Goal: Navigation & Orientation: Understand site structure

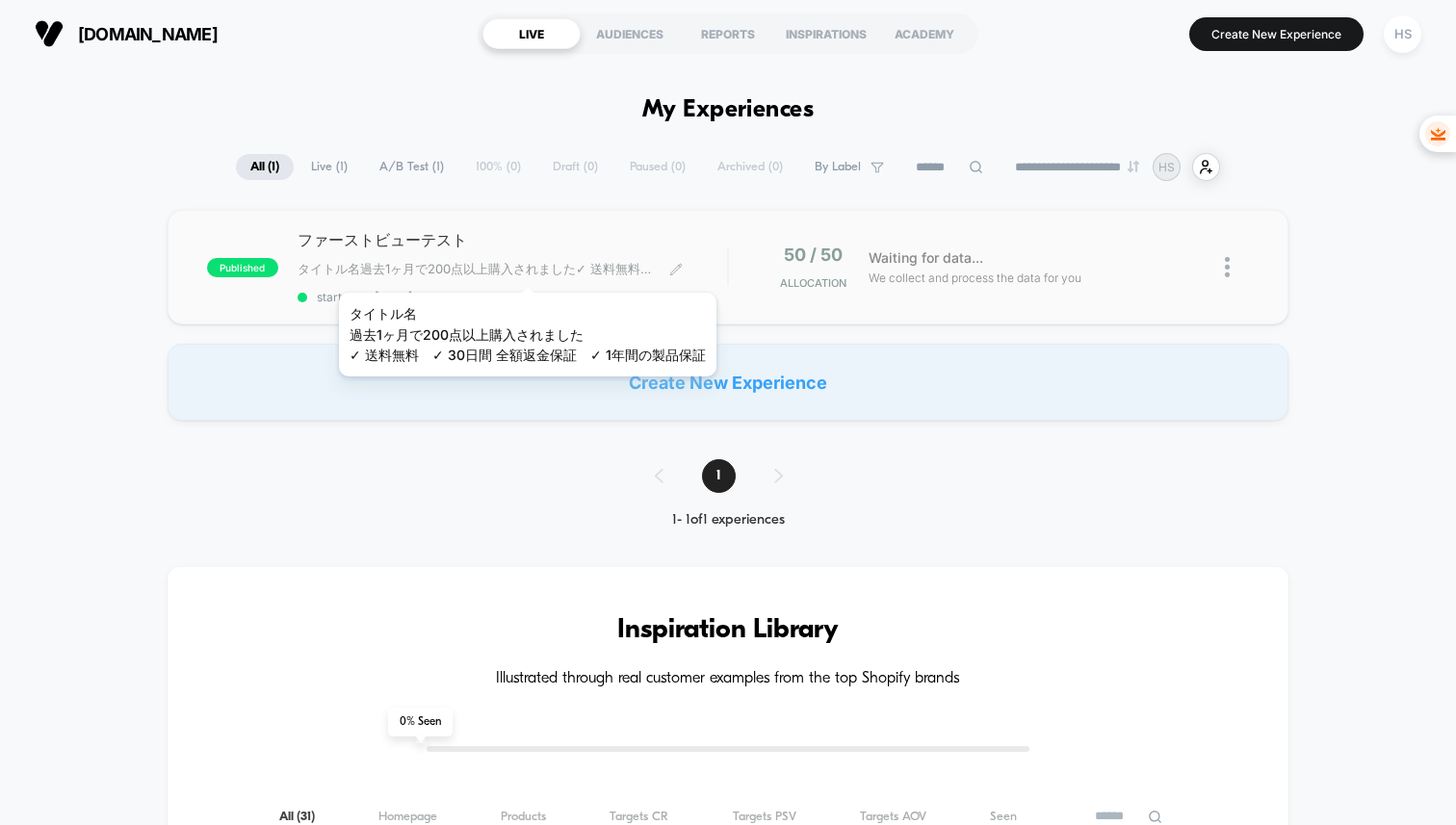
click at [530, 269] on span "タイトル名過去1ヶ月で200点以上購入されました✓ 送料無料　✓ 30日間 全額返金保証　✓ 1年間の製品保証﻿" at bounding box center [475, 270] width 357 height 18
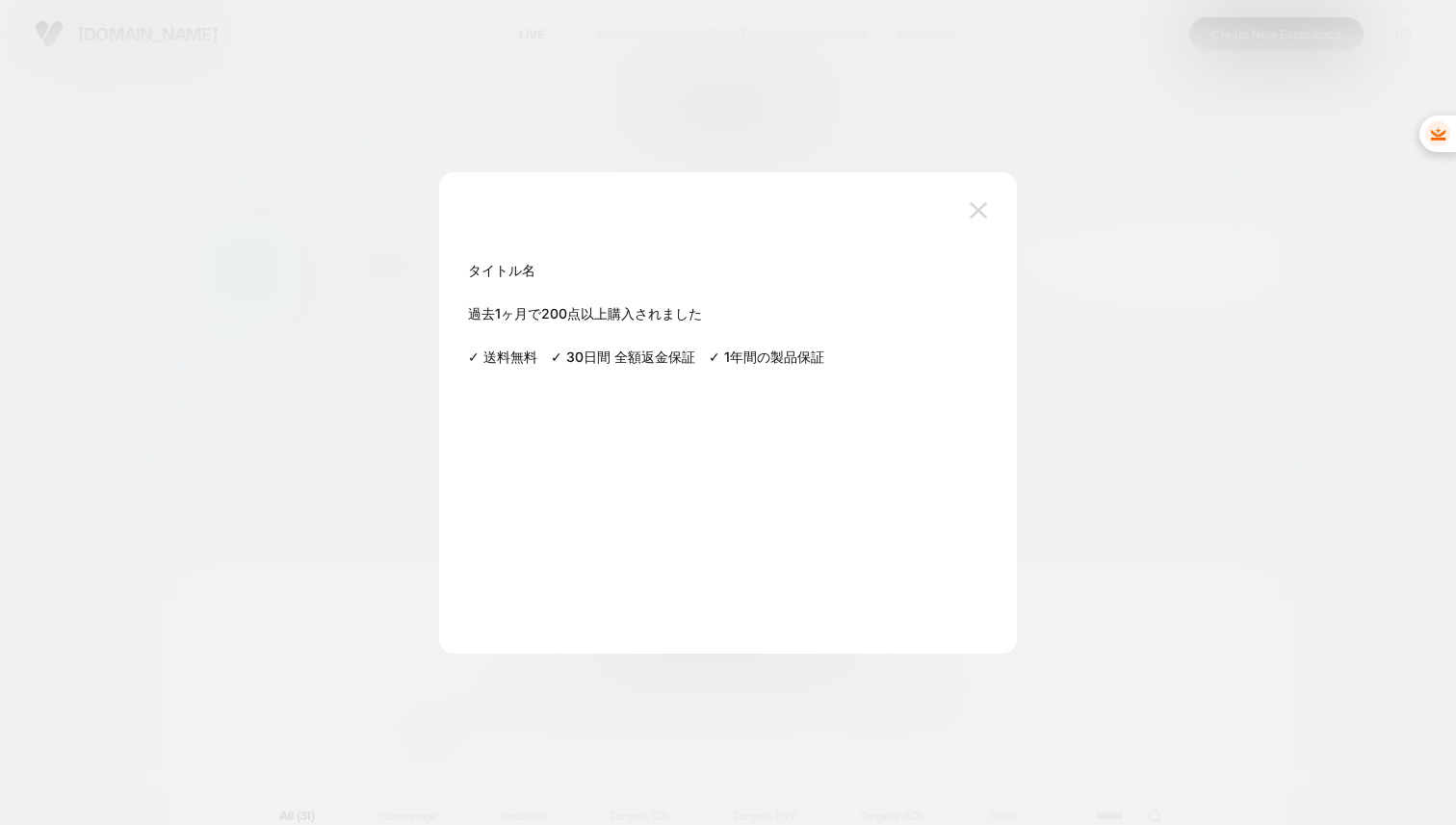
click at [978, 212] on img at bounding box center [979, 210] width 18 height 17
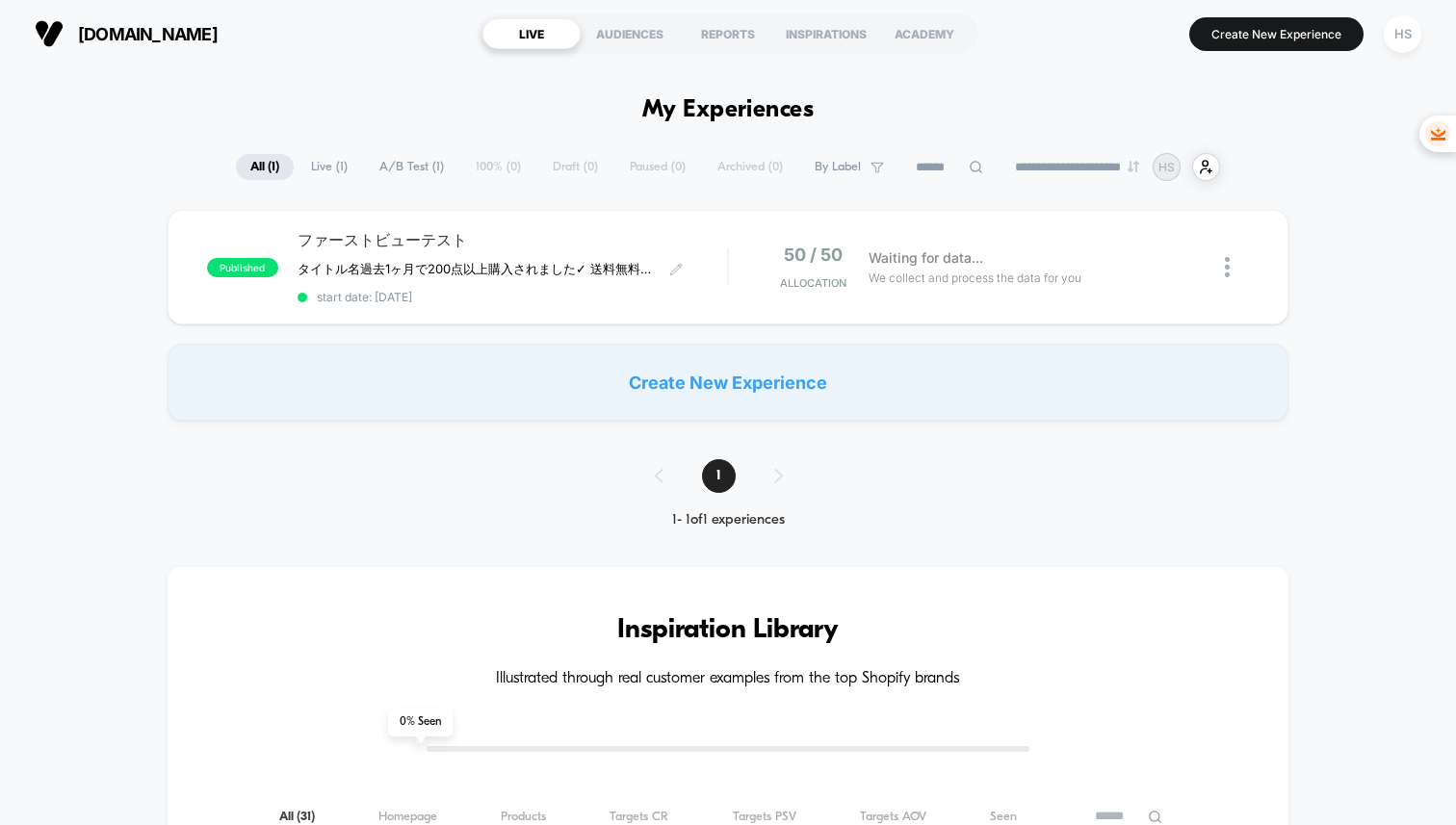
click at [160, 43] on span "[DOMAIN_NAME]" at bounding box center [148, 34] width 140 height 21
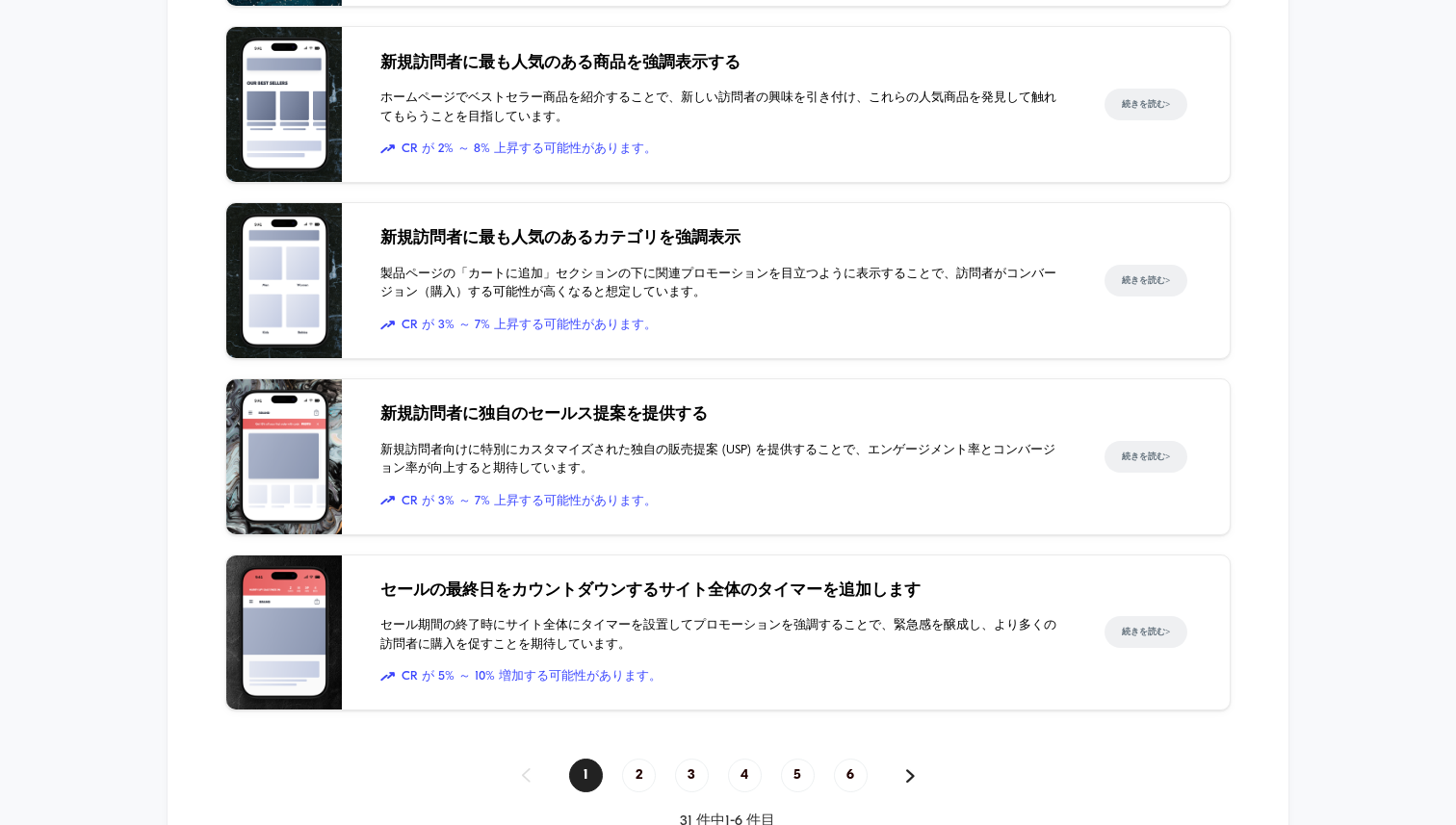
scroll to position [1255, 0]
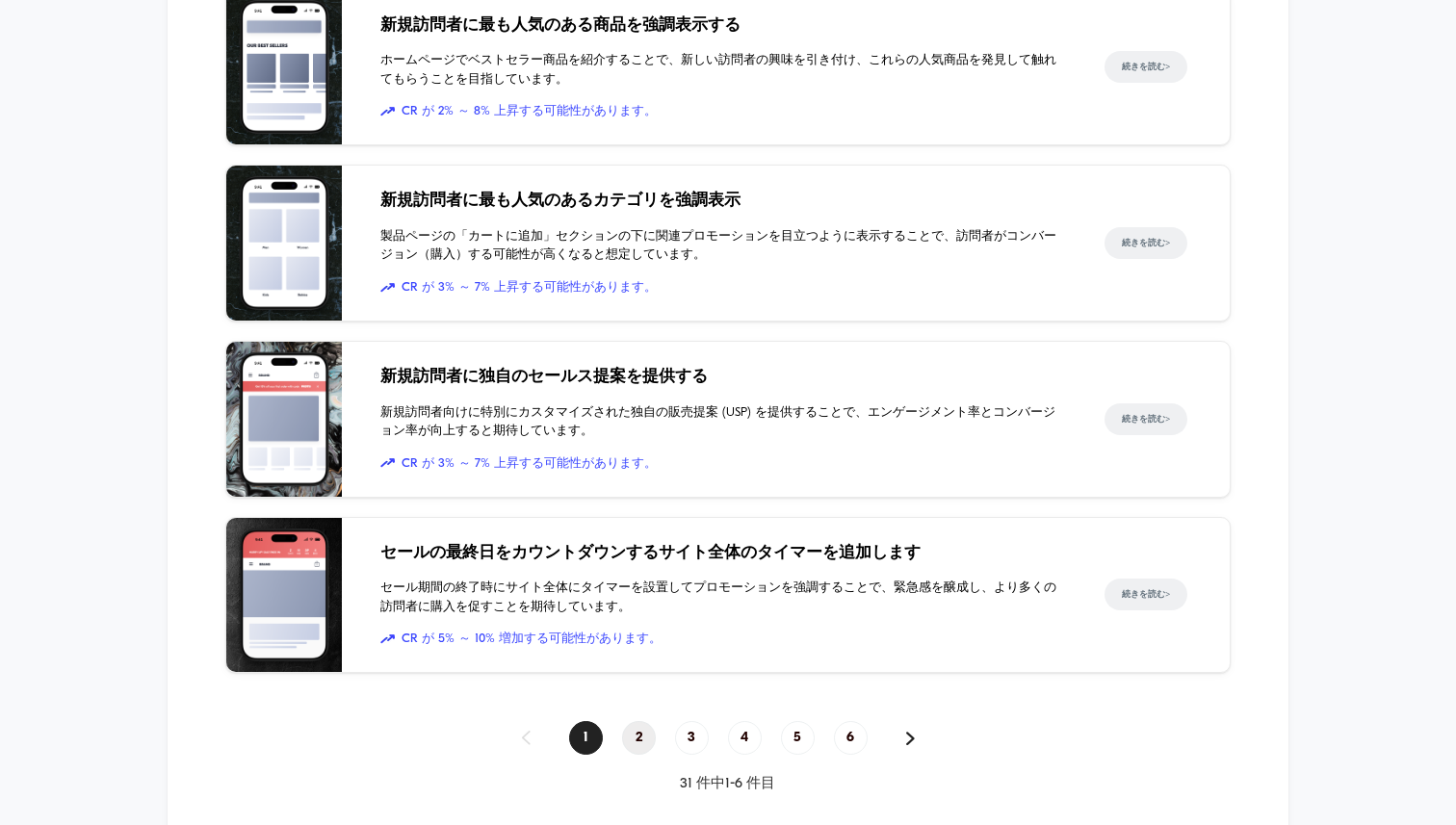
click at [634, 755] on span "2" at bounding box center [639, 738] width 33 height 33
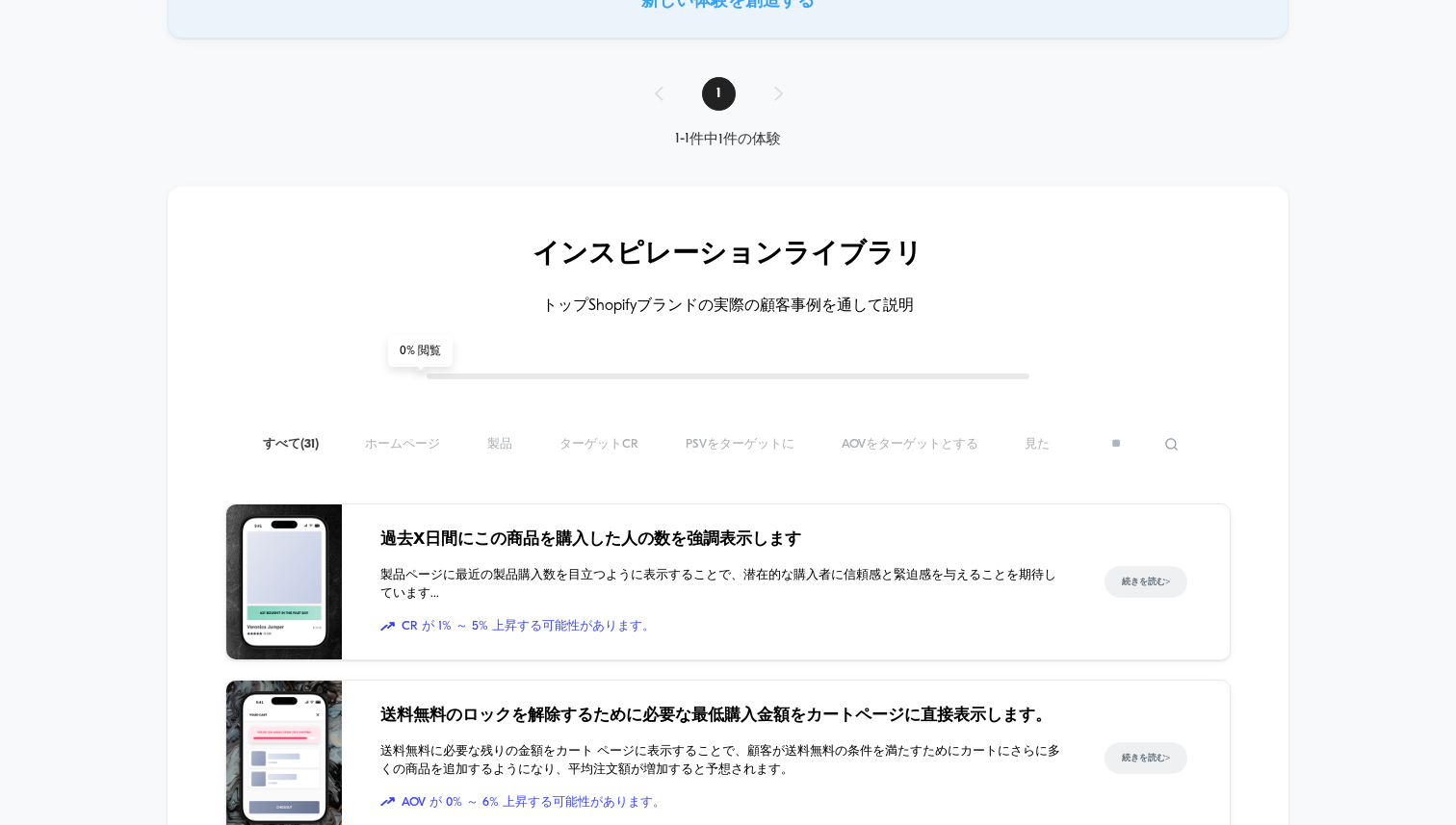
scroll to position [609, 0]
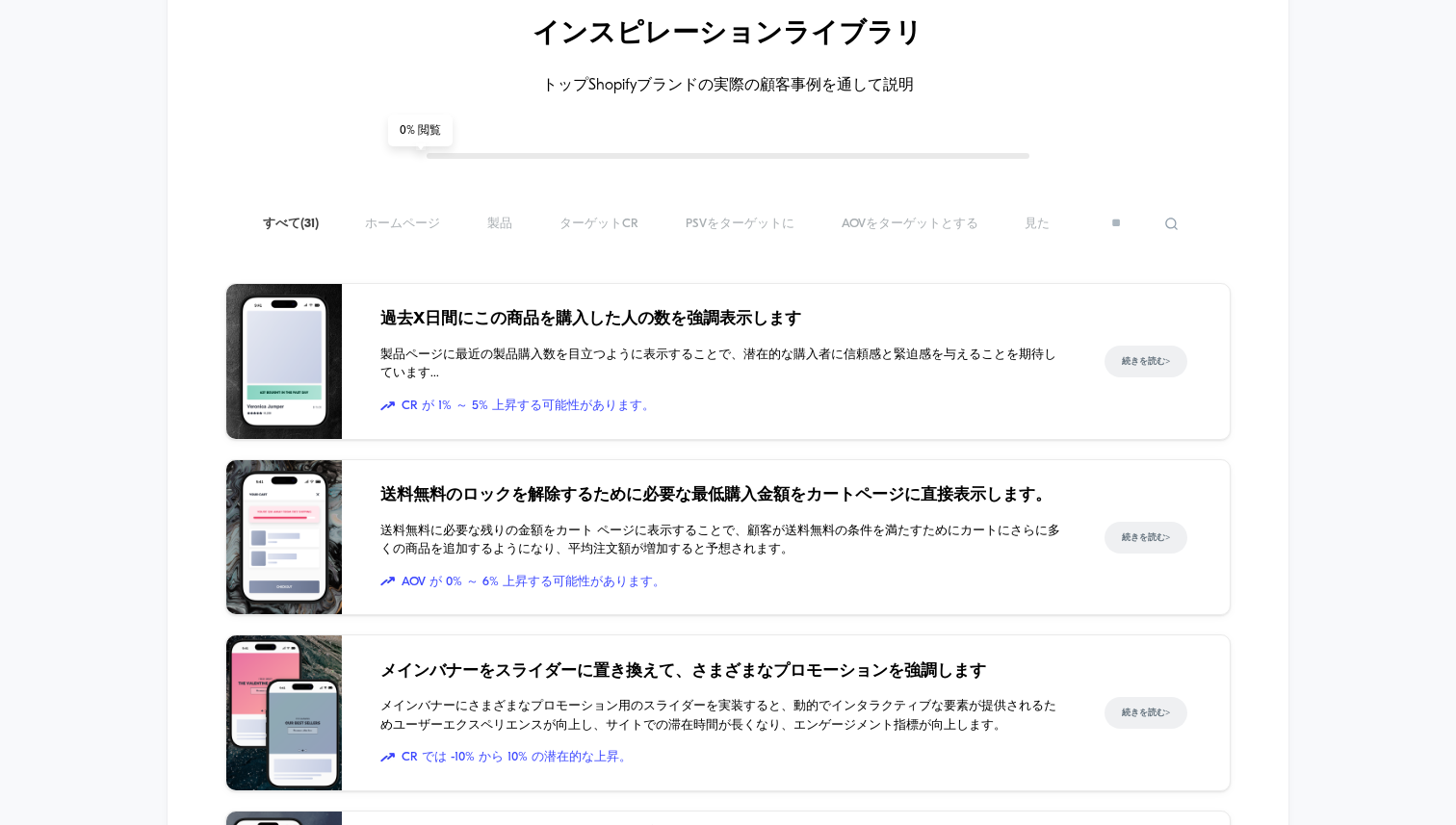
click at [572, 327] on font "過去X日間にこの商品を購入した人の数を強調表示します" at bounding box center [591, 319] width 420 height 17
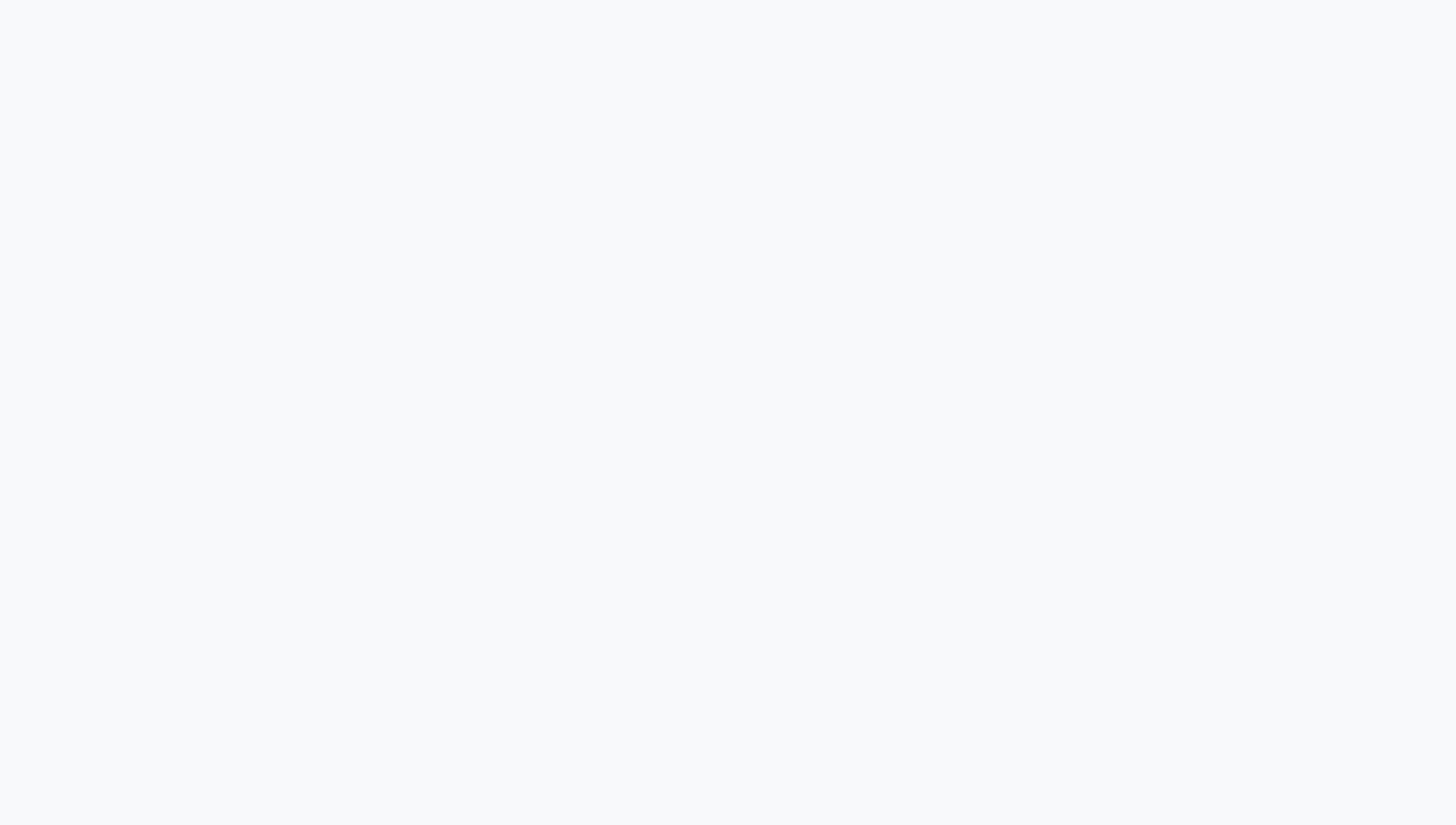
scroll to position [408, 0]
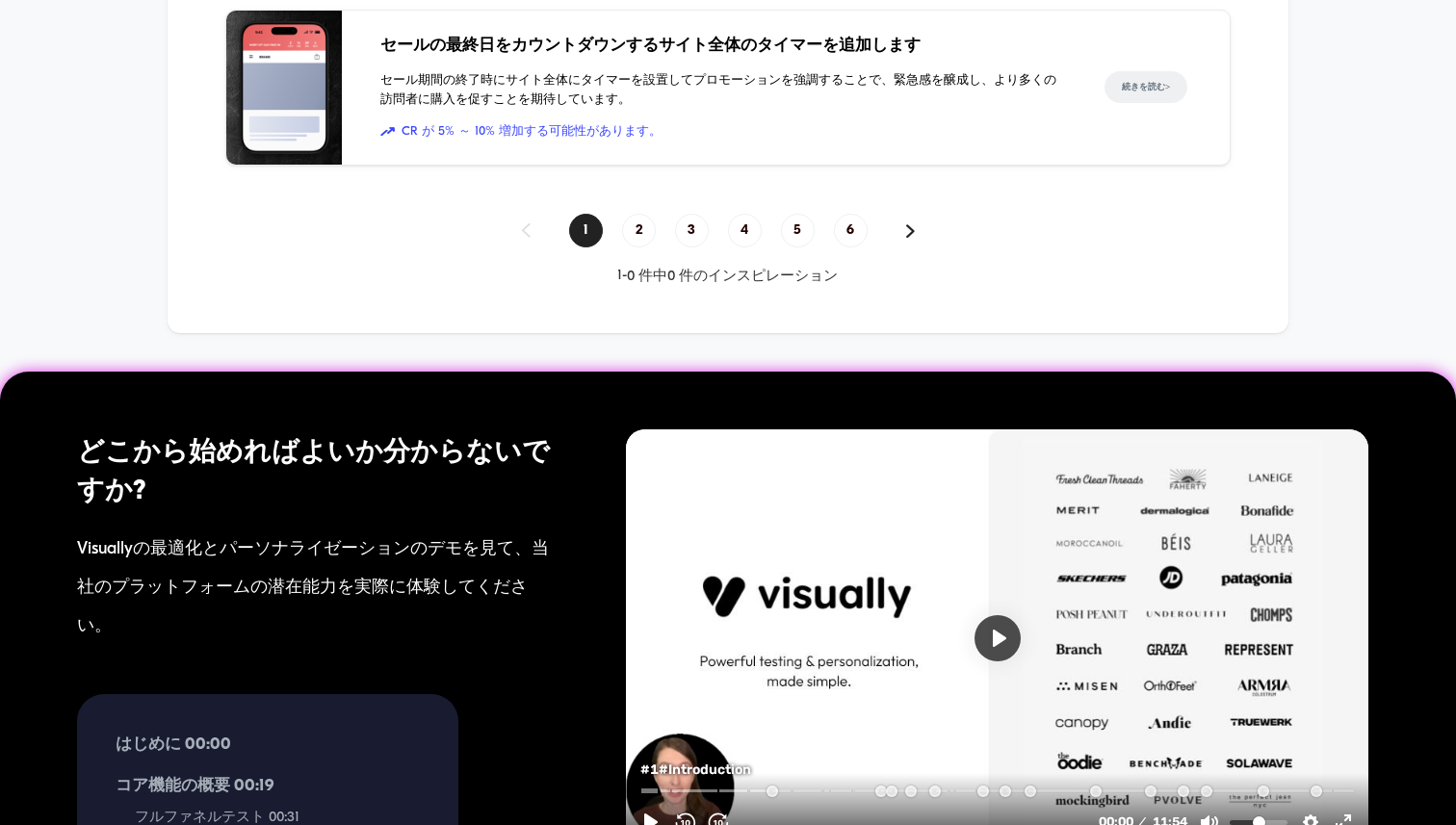
scroll to position [1873, 0]
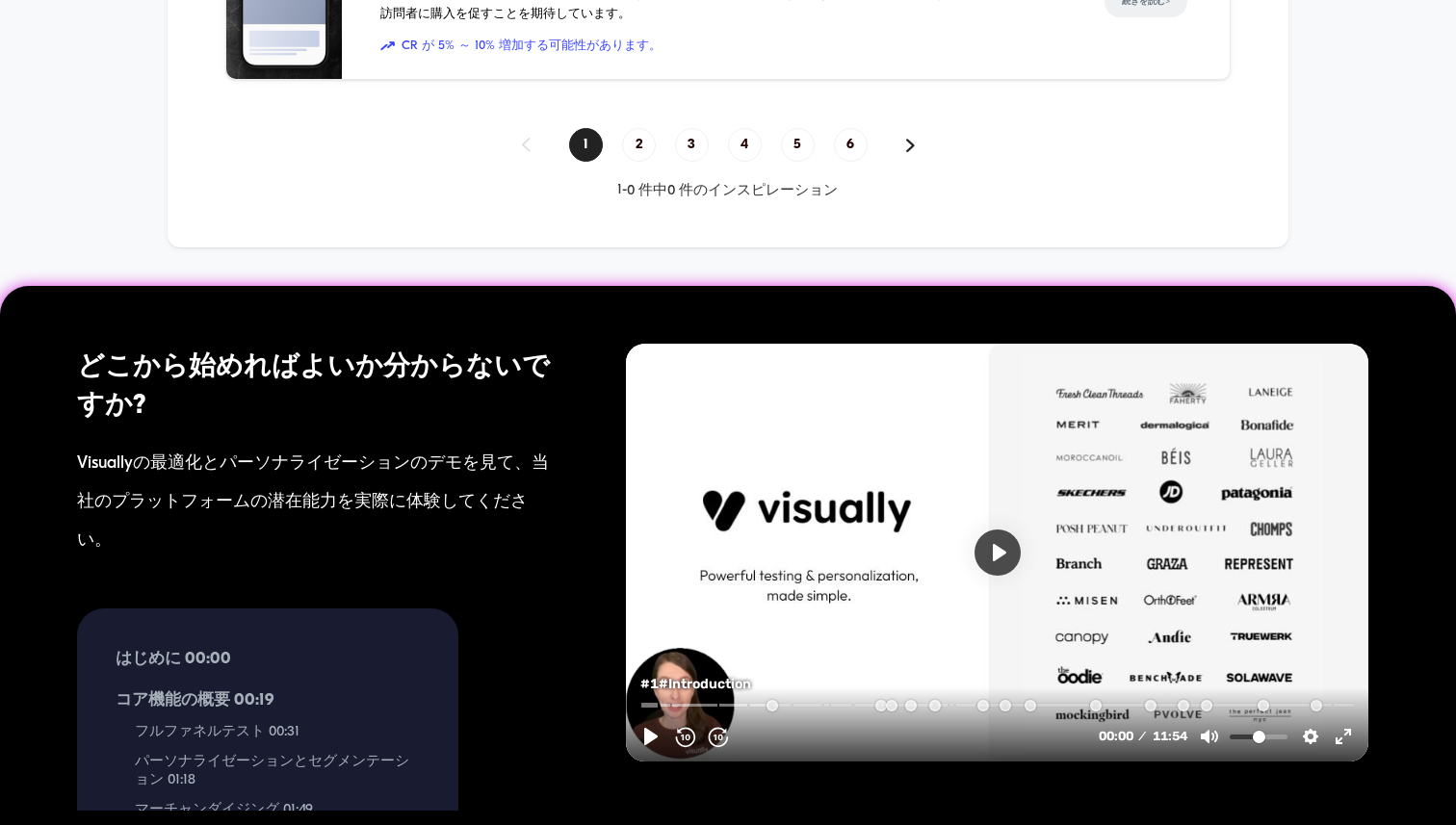
click at [973, 543] on div at bounding box center [996, 552] width 742 height 417
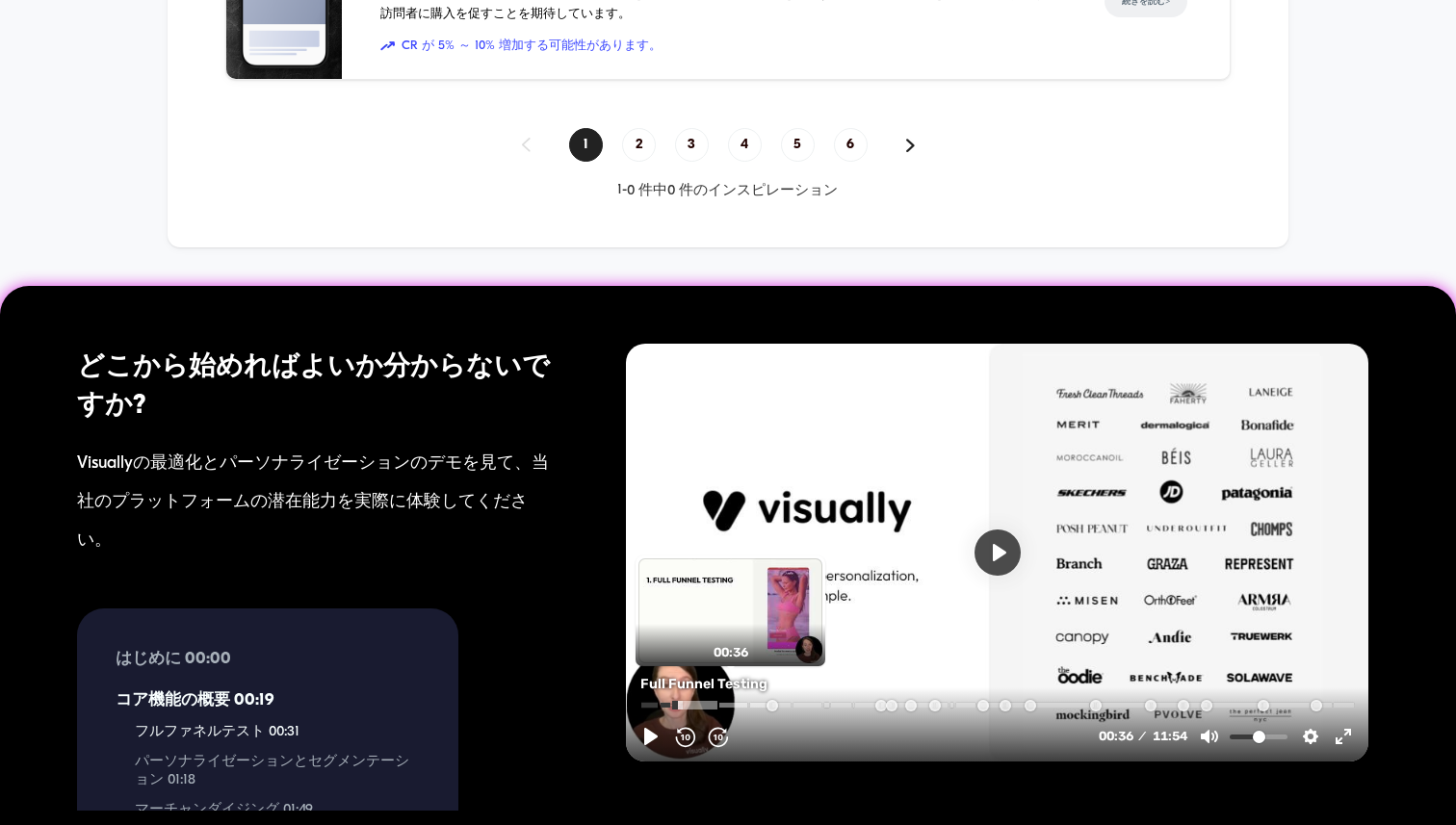
click at [683, 701] on input "Seek" at bounding box center [999, 704] width 718 height 19
click at [730, 701] on input "Seek" at bounding box center [999, 704] width 718 height 19
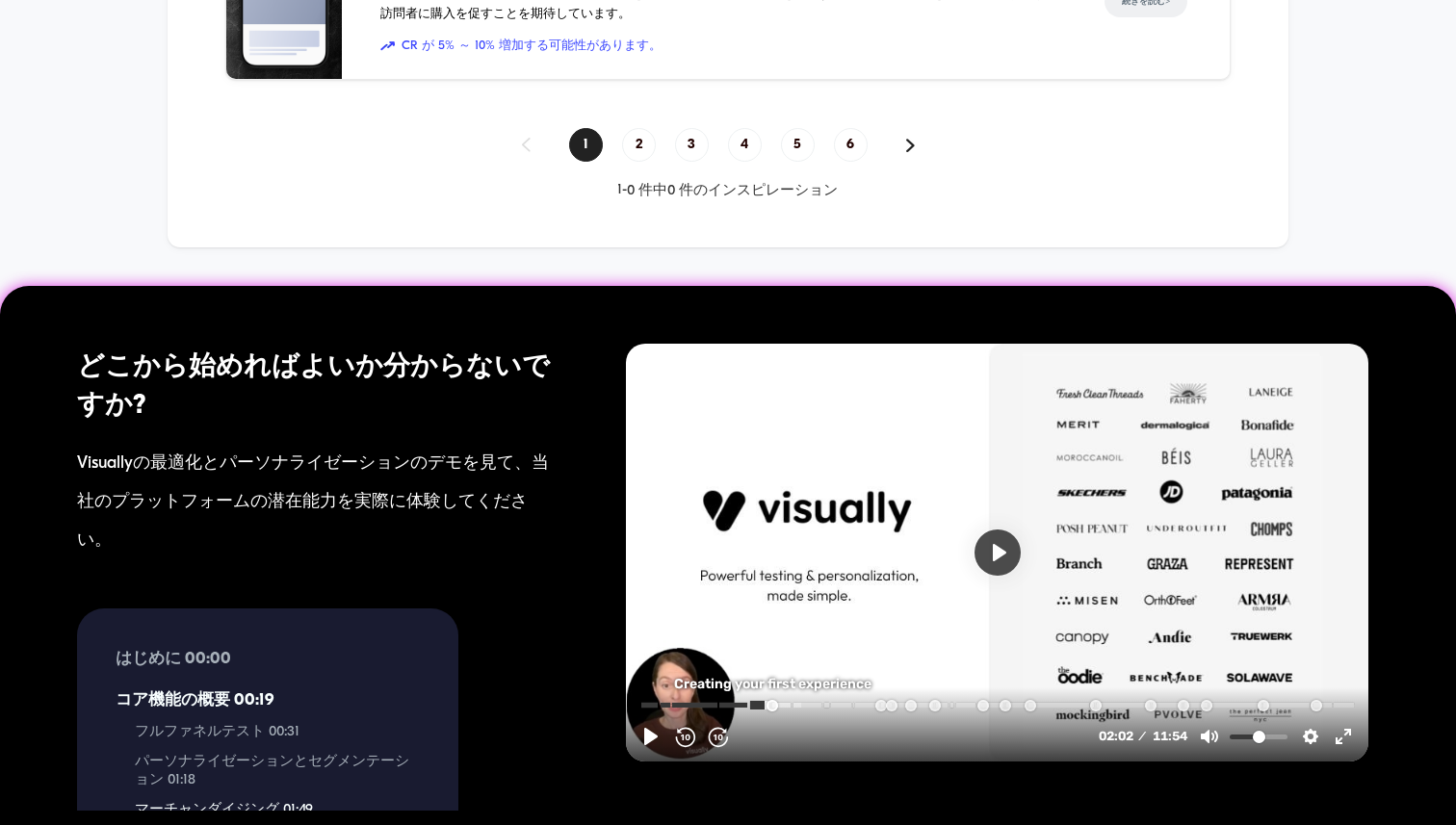
click at [768, 701] on input "Seek" at bounding box center [999, 704] width 718 height 19
click at [815, 701] on input "Seek" at bounding box center [999, 704] width 718 height 19
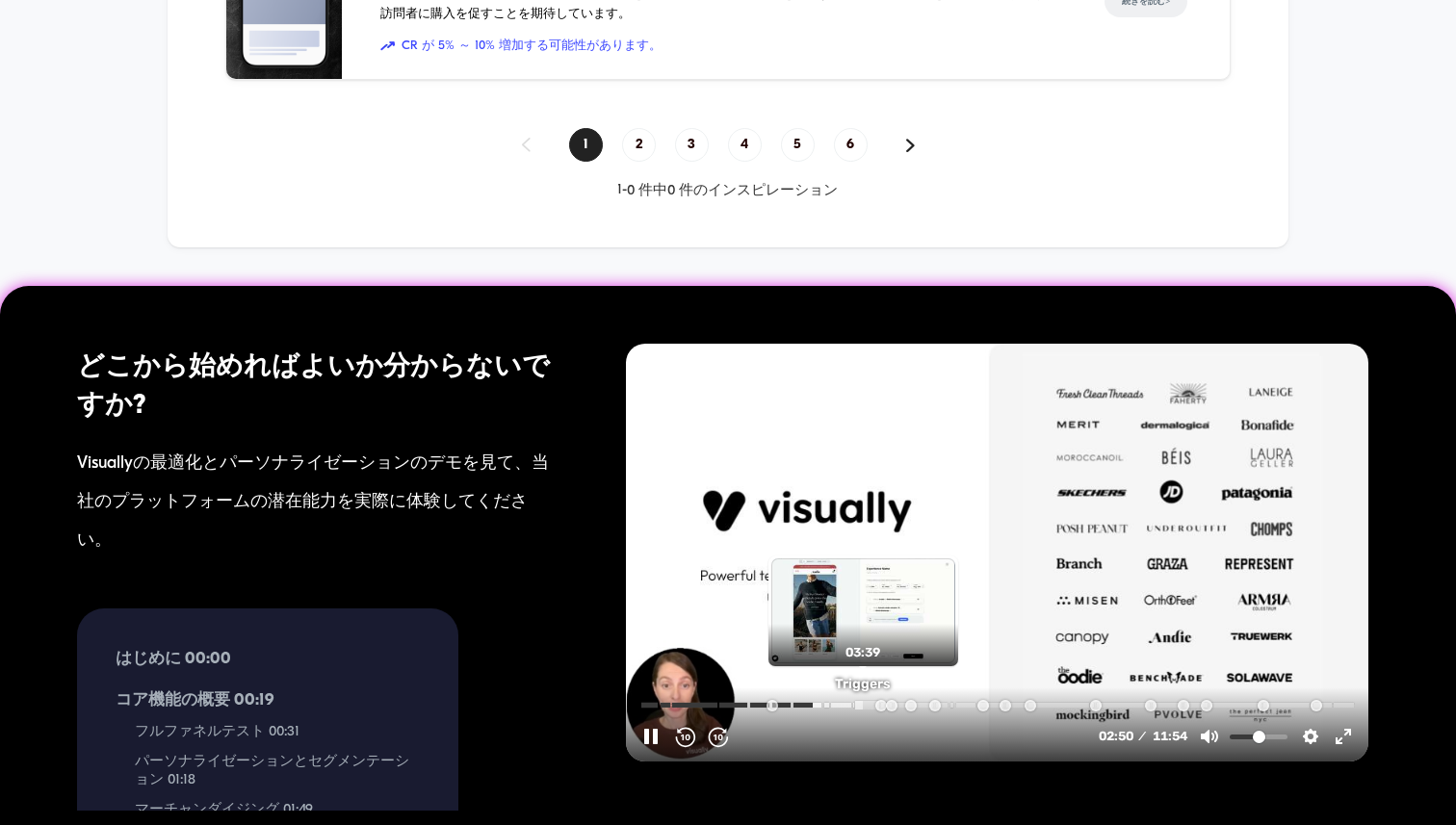
click at [863, 702] on input "Seek" at bounding box center [999, 704] width 718 height 19
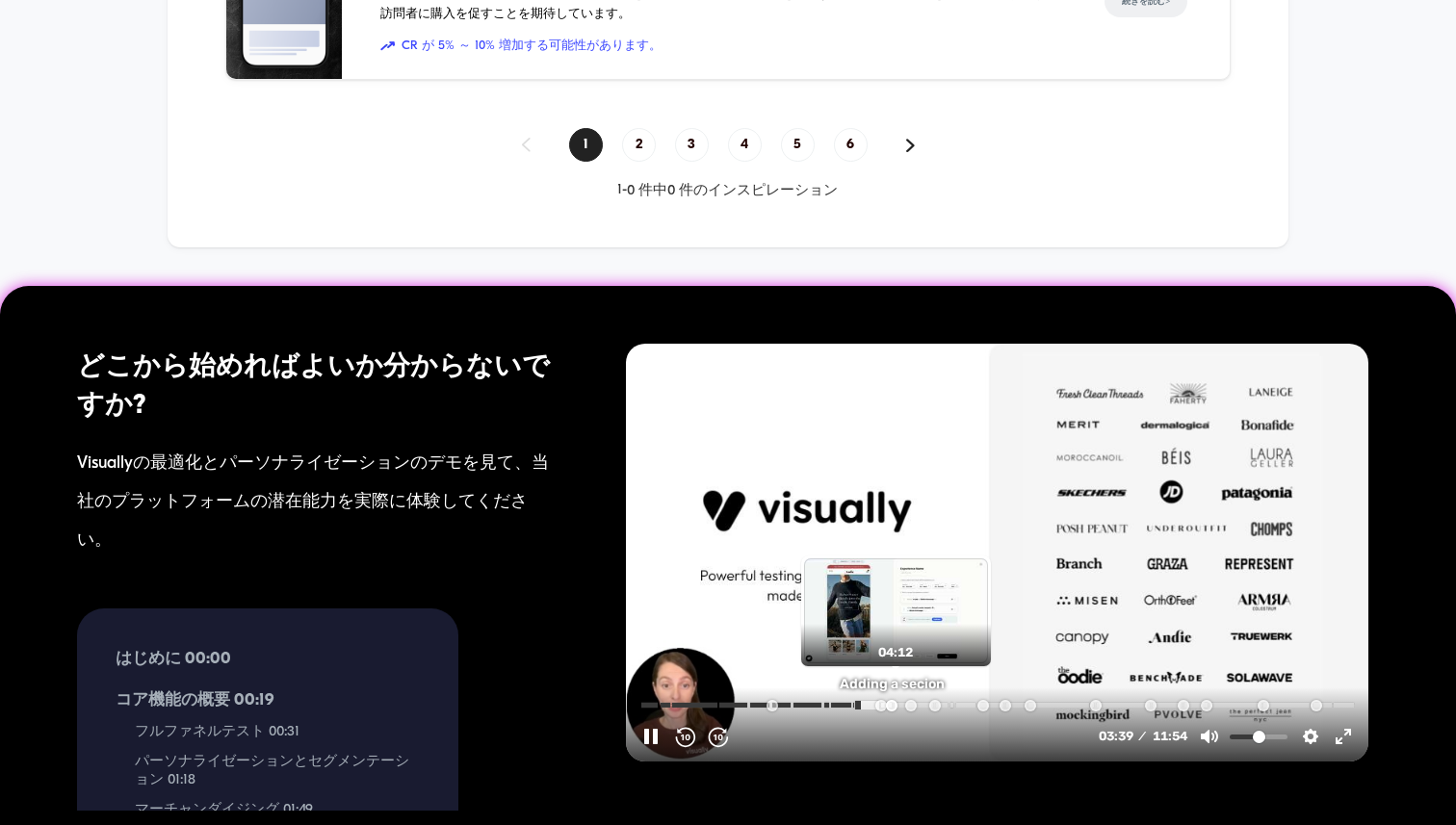
click at [896, 703] on input "Seek" at bounding box center [999, 704] width 718 height 19
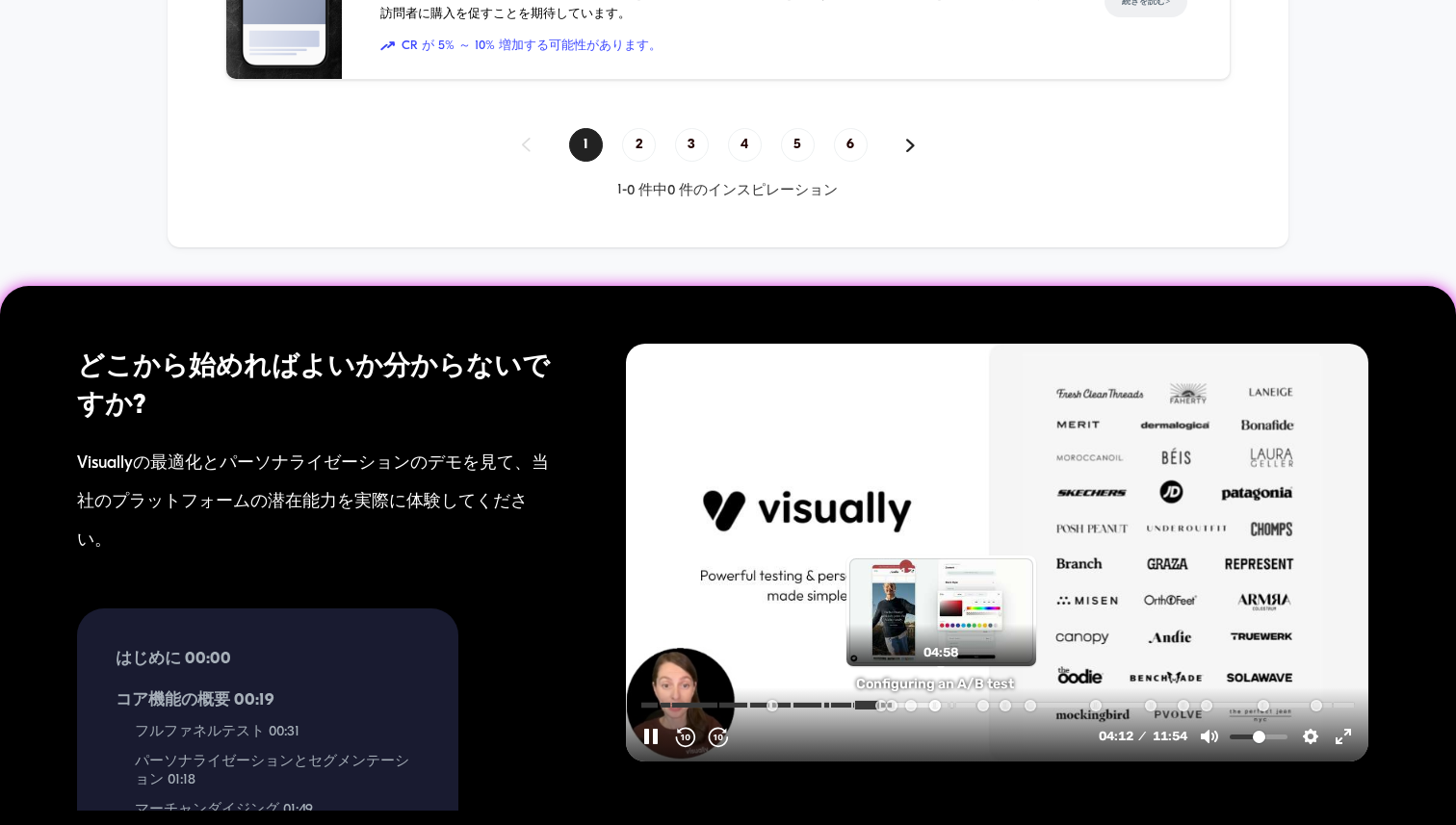
click at [941, 704] on input "Seek" at bounding box center [999, 704] width 718 height 19
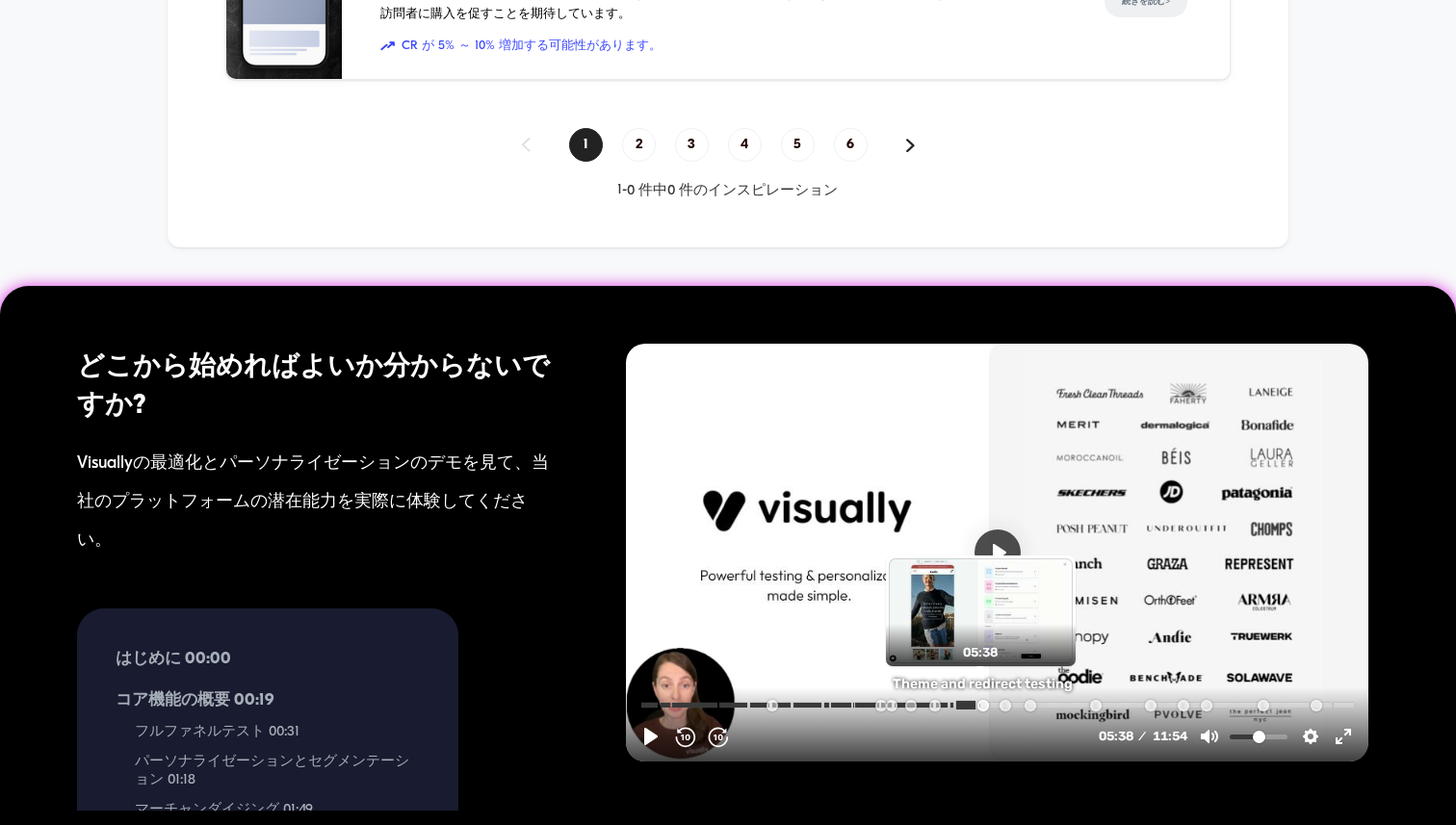
click at [981, 705] on input "Seek" at bounding box center [999, 704] width 718 height 19
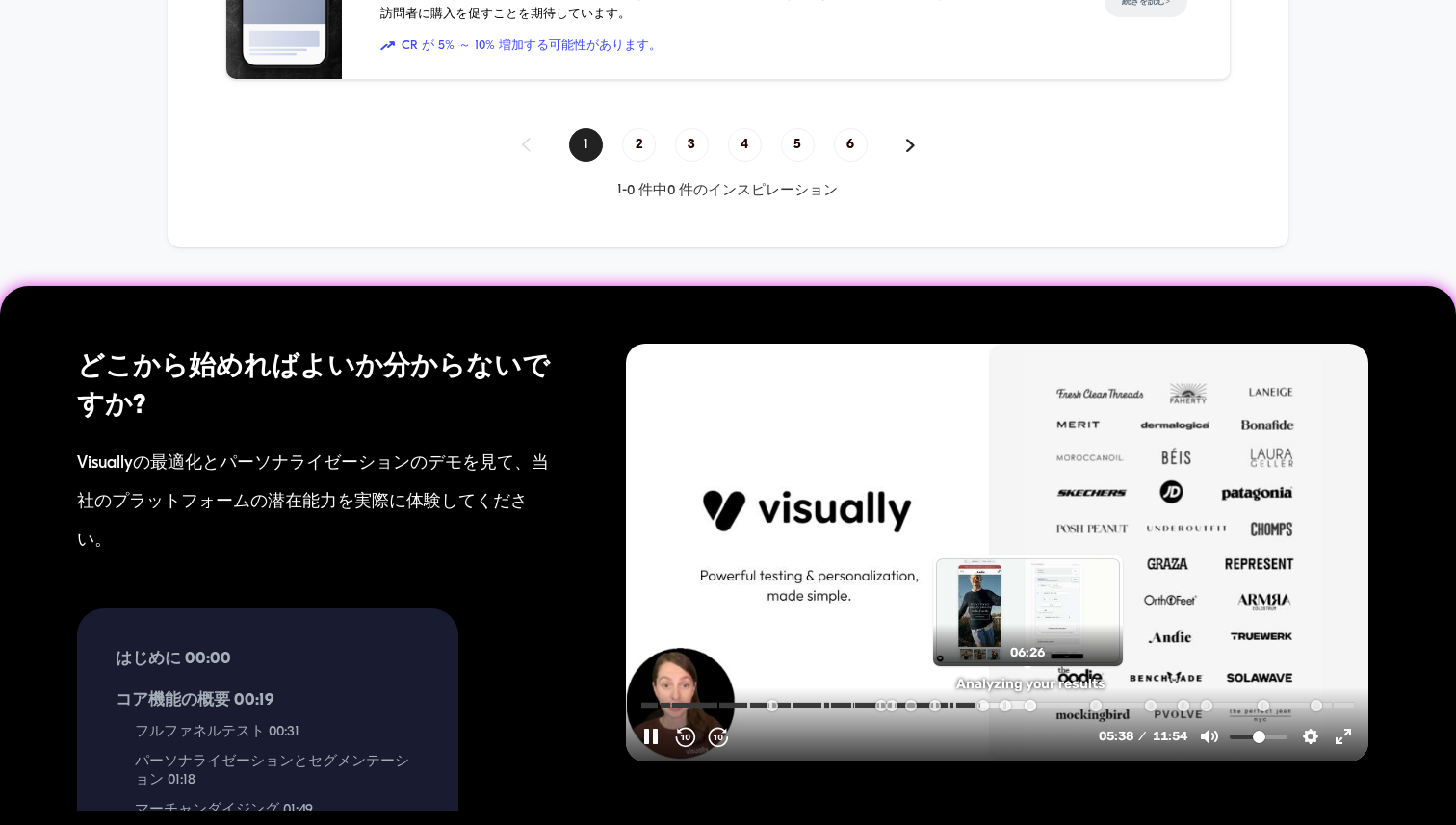
click at [1028, 705] on input "Seek" at bounding box center [999, 704] width 718 height 19
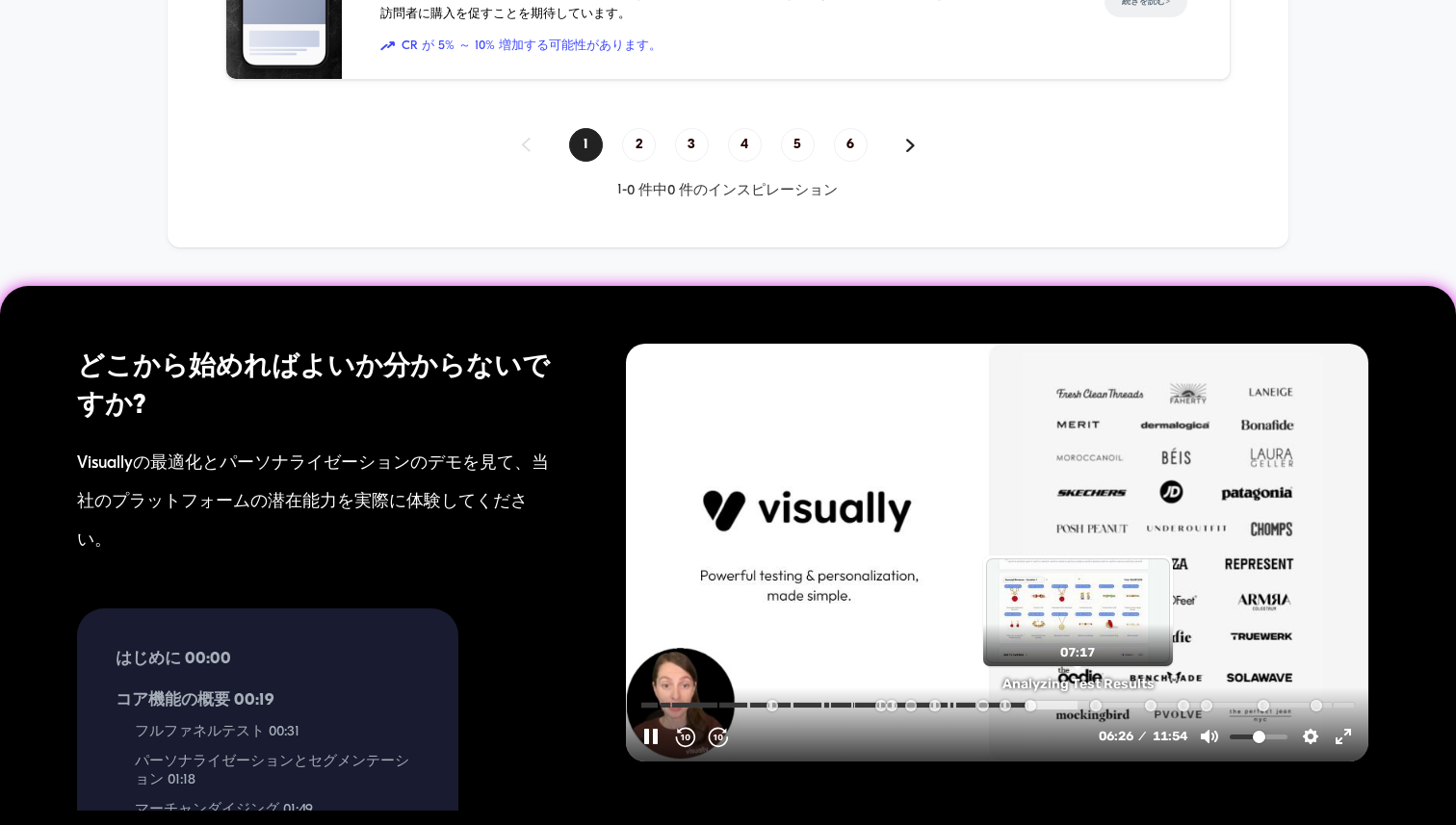
click at [1081, 706] on input "Seek" at bounding box center [999, 704] width 718 height 19
click at [1123, 704] on input "Seek" at bounding box center [999, 704] width 718 height 19
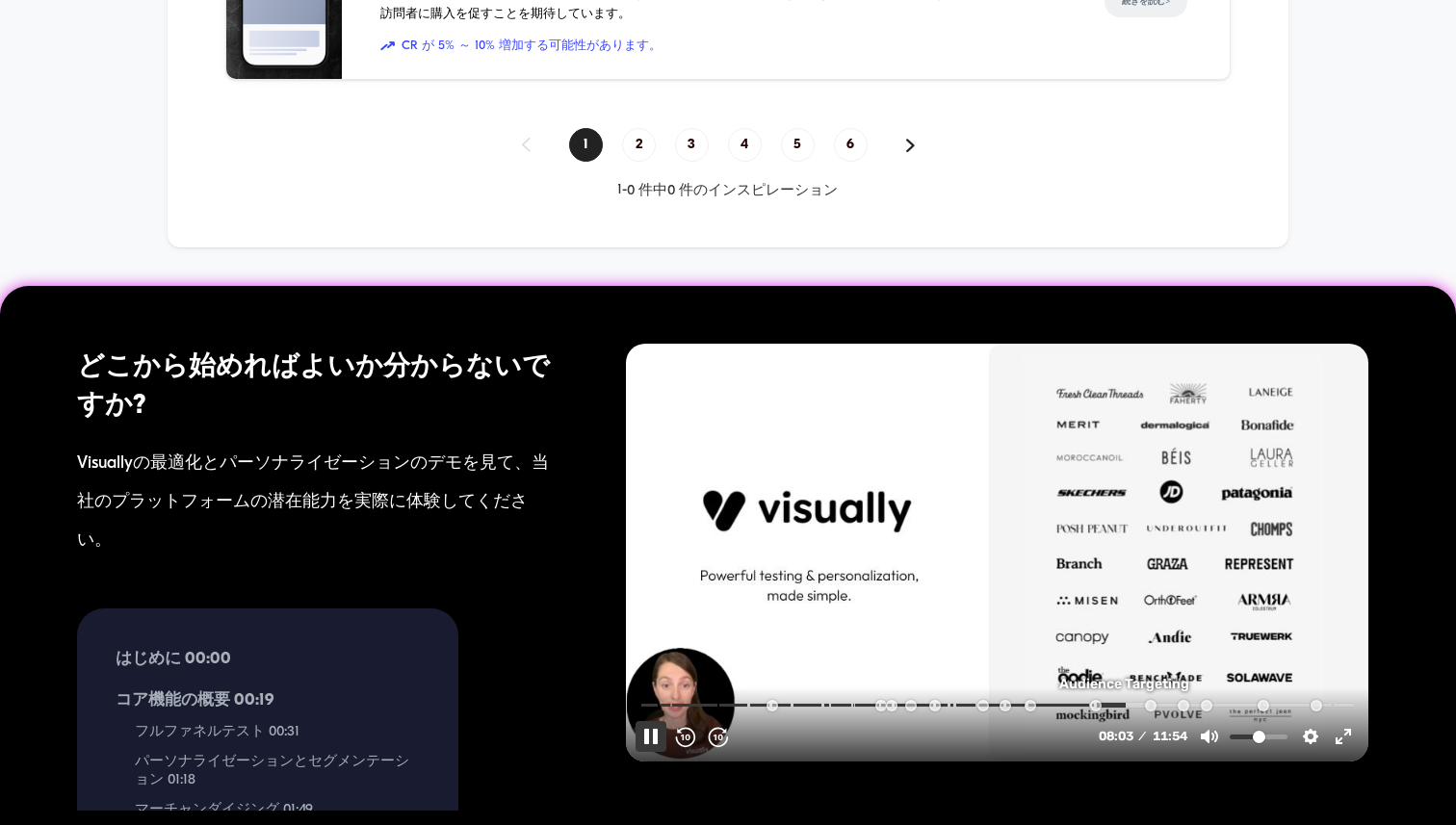
click at [651, 733] on button "Pause Play" at bounding box center [651, 737] width 31 height 31
type input "*****"
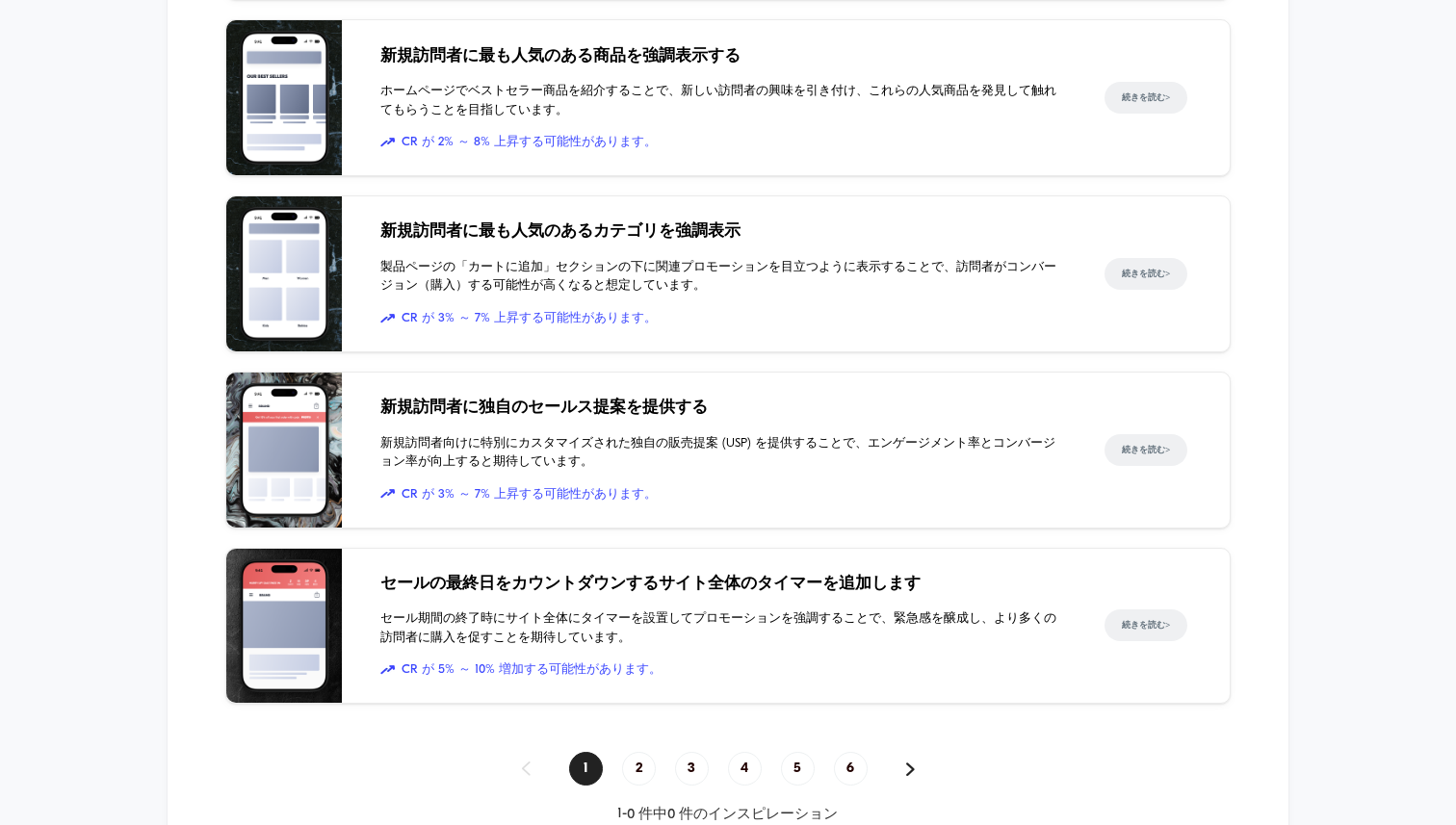
scroll to position [0, 0]
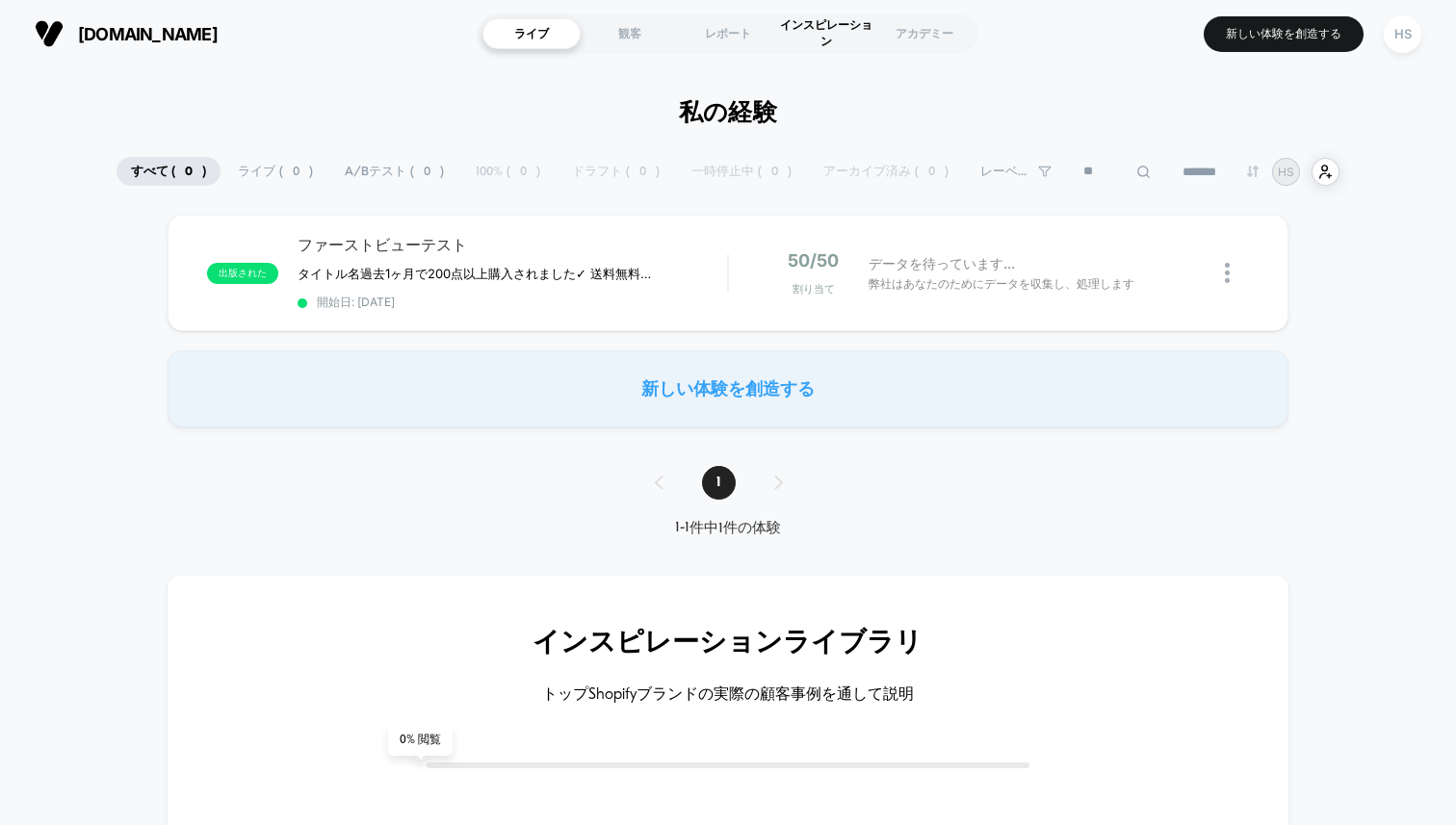
click at [813, 23] on font "インスピレーション" at bounding box center [826, 33] width 93 height 31
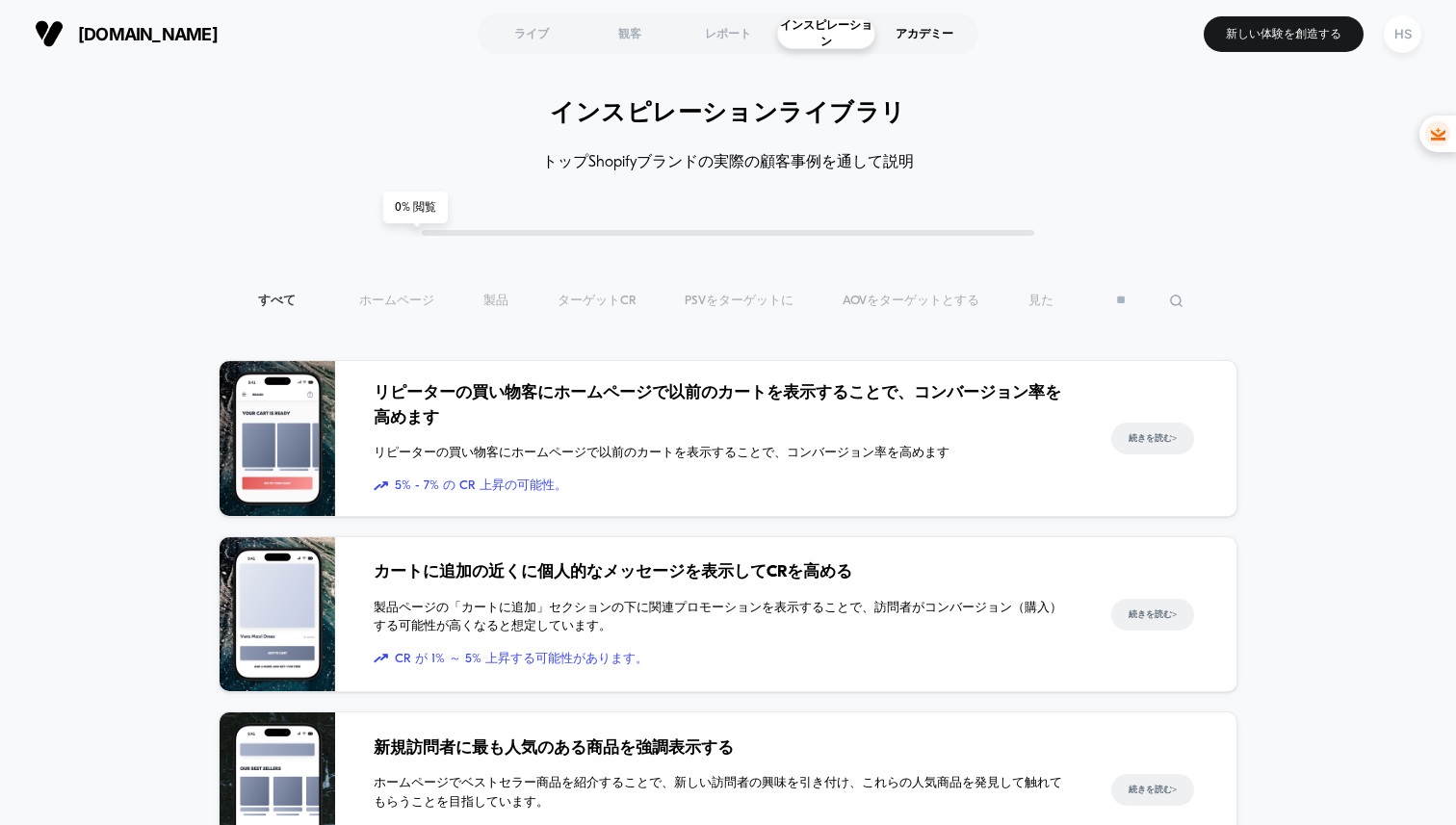
click at [904, 30] on font "アカデミー" at bounding box center [924, 33] width 58 height 15
click at [733, 34] on font "レポート" at bounding box center [728, 33] width 46 height 15
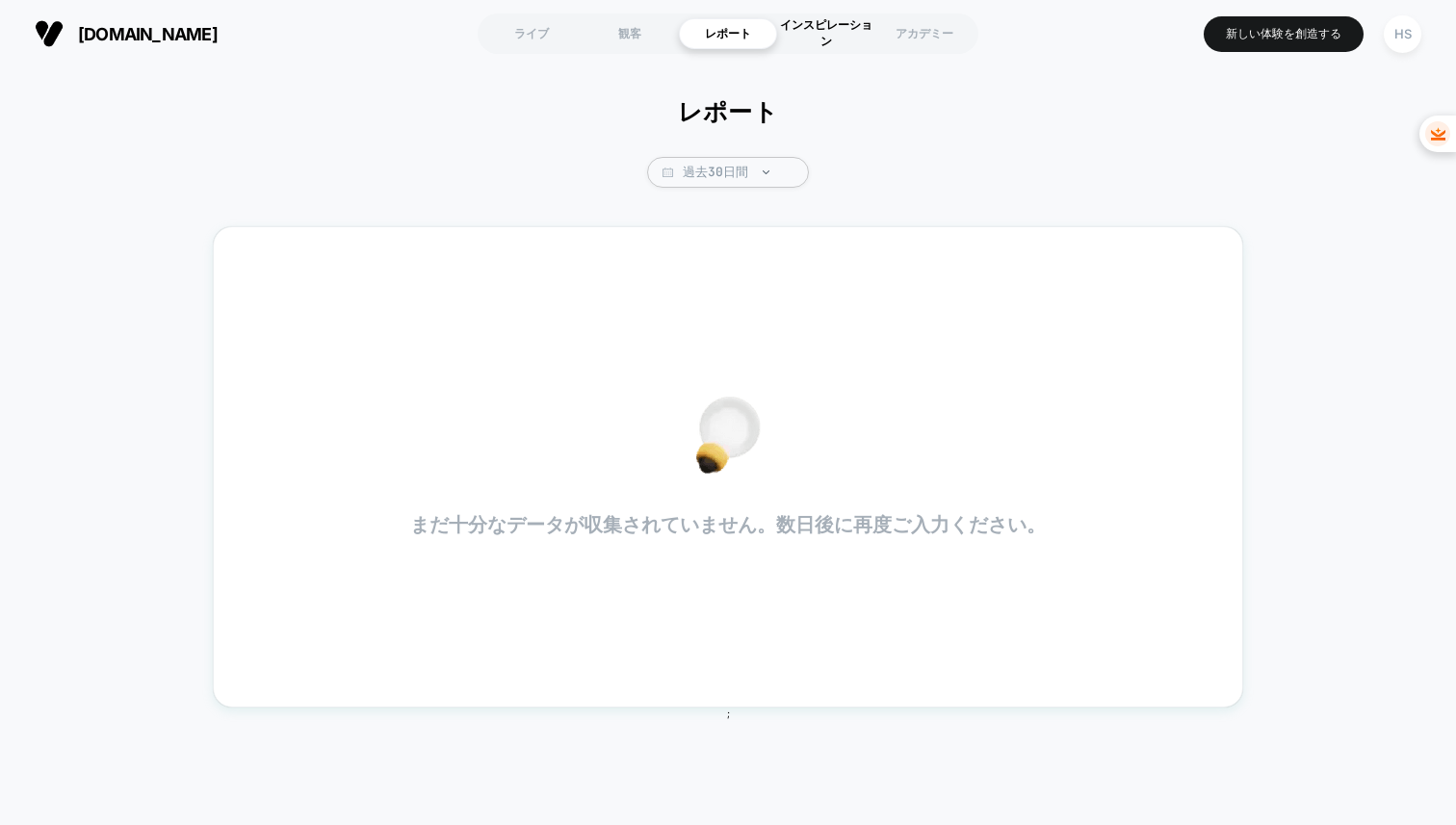
click at [833, 34] on font "インスピレーション" at bounding box center [826, 33] width 98 height 32
